Goal: Task Accomplishment & Management: Use online tool/utility

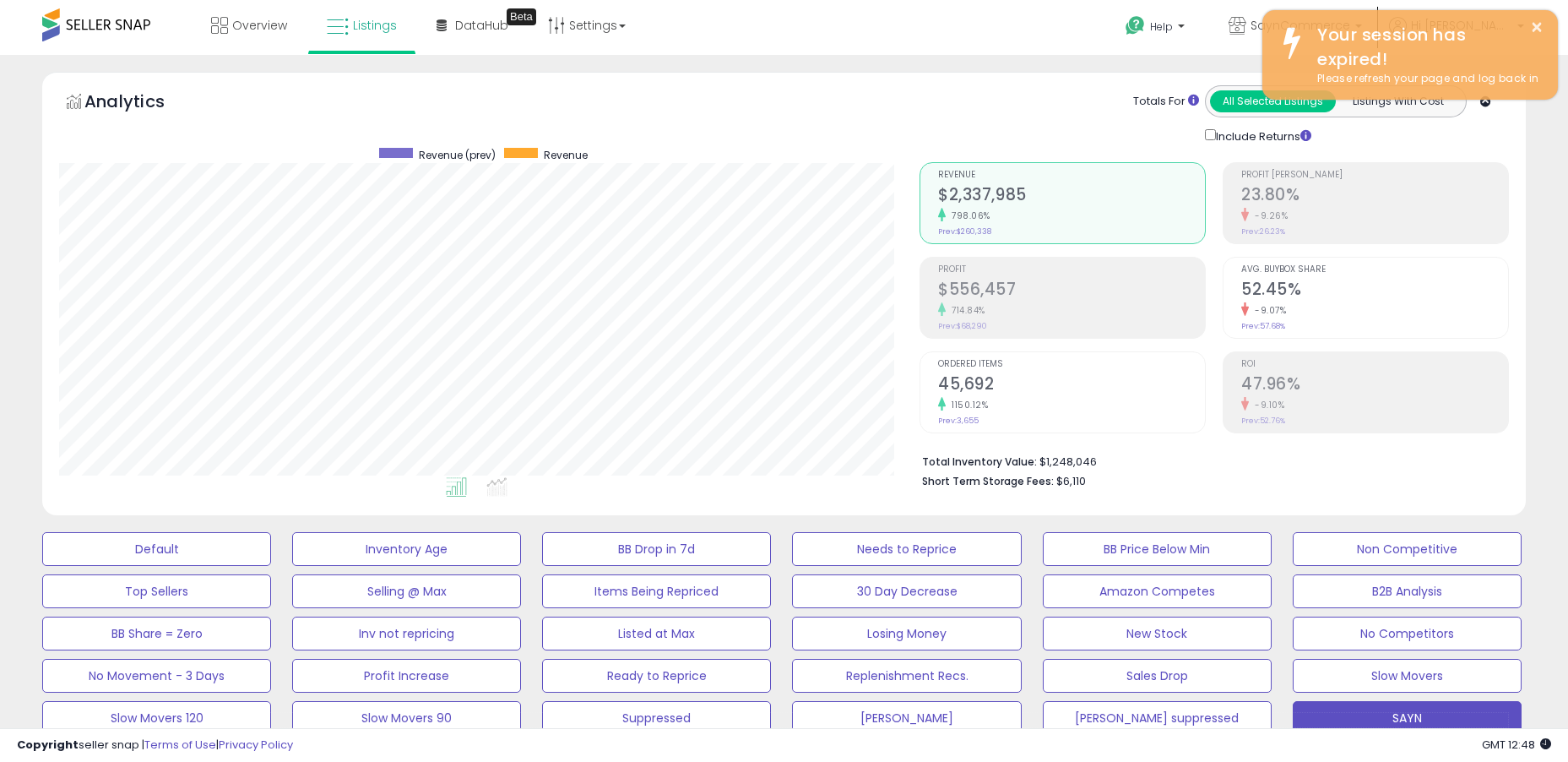
select select "**"
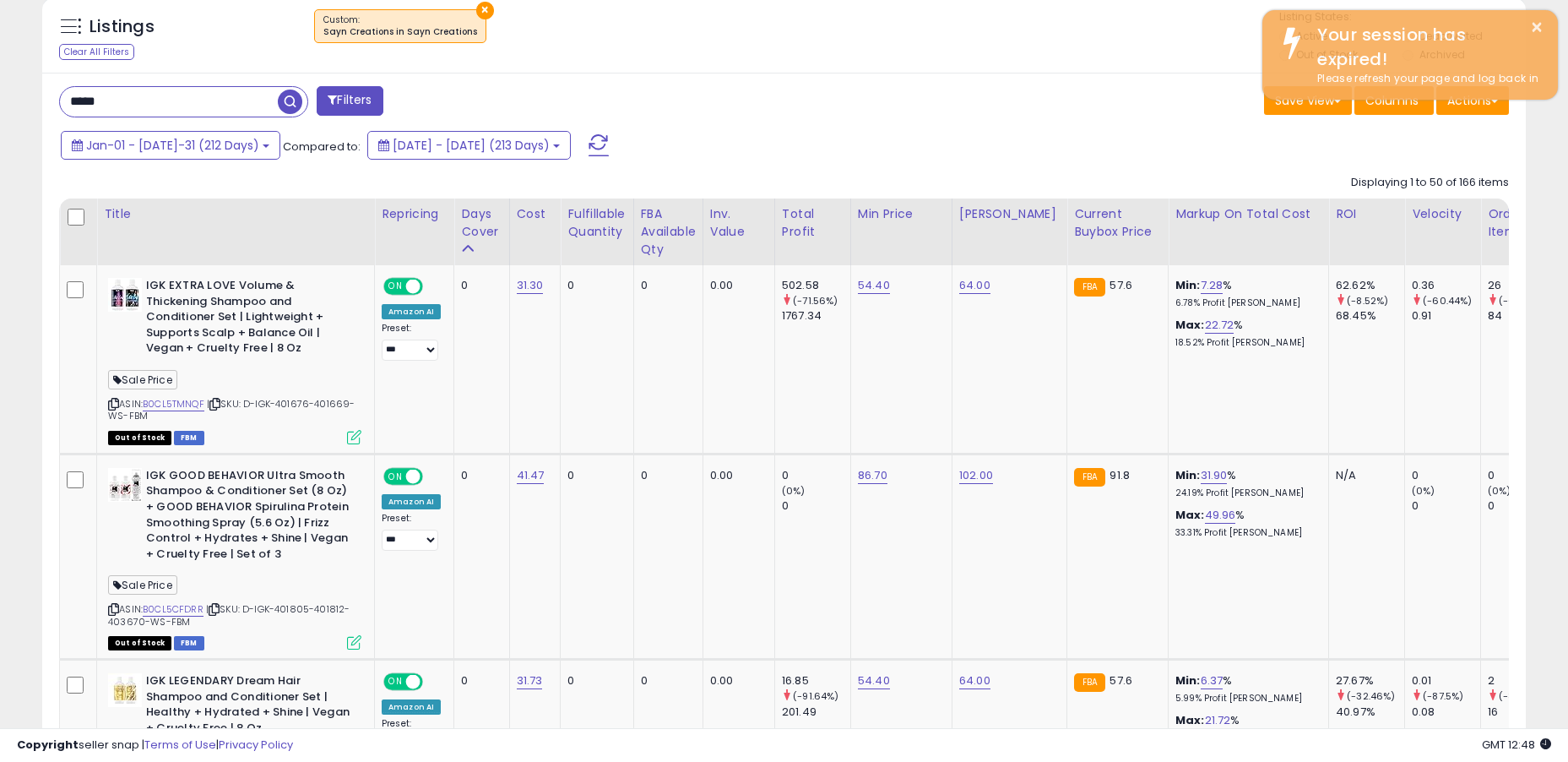
scroll to position [346, 860]
